Goal: Task Accomplishment & Management: Manage account settings

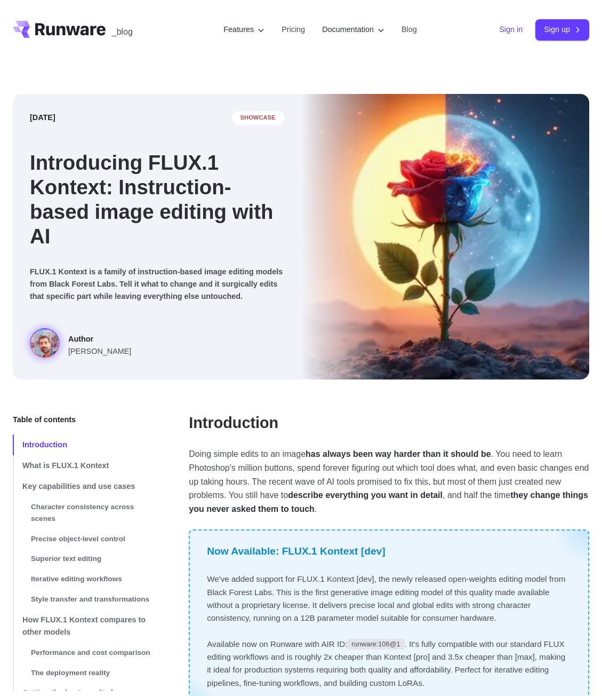
click at [499, 29] on link "Sign in" at bounding box center [510, 29] width 23 height 12
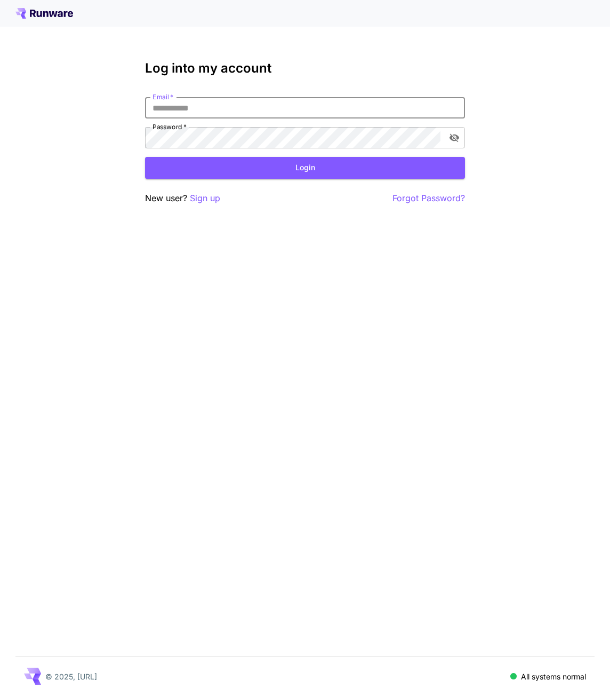
click at [201, 112] on input "Email   *" at bounding box center [305, 107] width 320 height 21
type input "**********"
